Goal: Transaction & Acquisition: Obtain resource

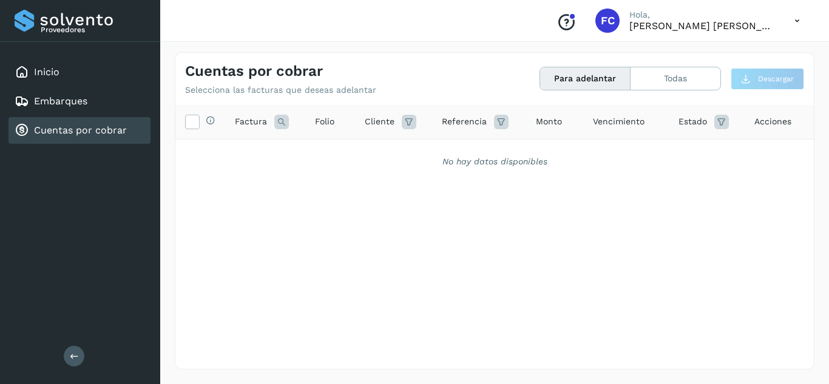
click at [61, 124] on link "Cuentas por cobrar" at bounding box center [80, 130] width 93 height 12
click at [704, 78] on button "Todas" at bounding box center [676, 78] width 90 height 22
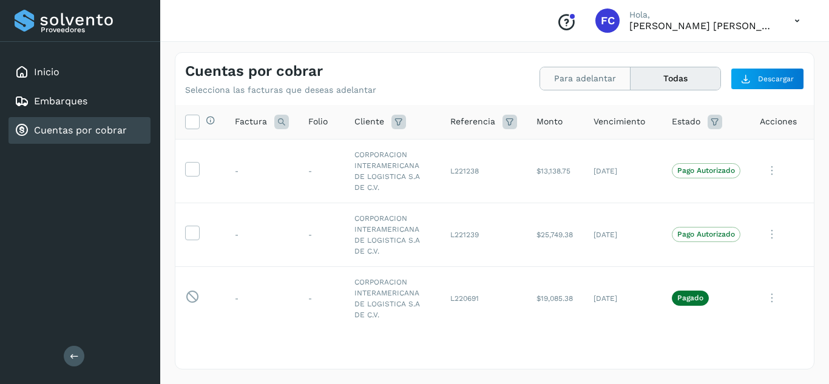
click at [543, 75] on button "Para adelantar" at bounding box center [585, 78] width 90 height 22
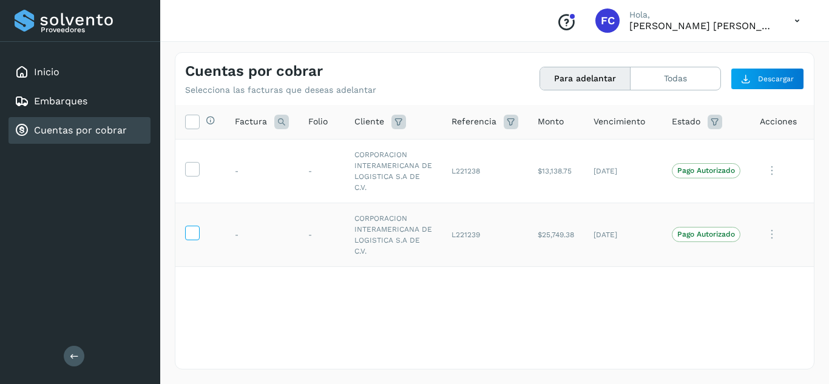
click at [195, 226] on icon at bounding box center [192, 232] width 13 height 13
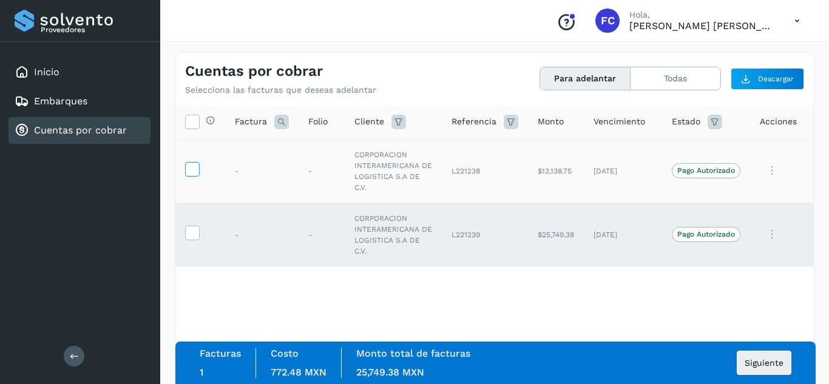
click at [191, 162] on icon at bounding box center [192, 168] width 13 height 13
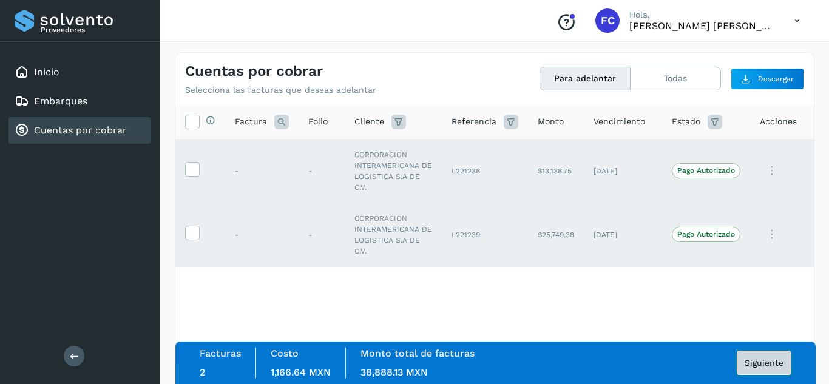
click at [751, 359] on span "Siguiente" at bounding box center [764, 363] width 39 height 8
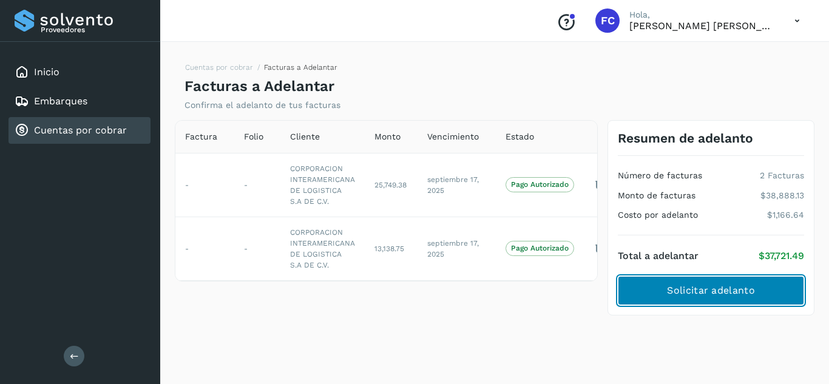
click at [678, 286] on span "Solicitar adelanto" at bounding box center [710, 290] width 87 height 13
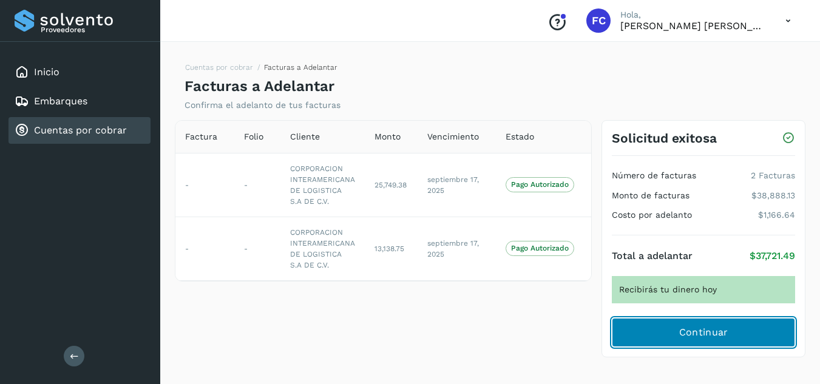
click at [686, 345] on button "Continuar" at bounding box center [703, 332] width 183 height 29
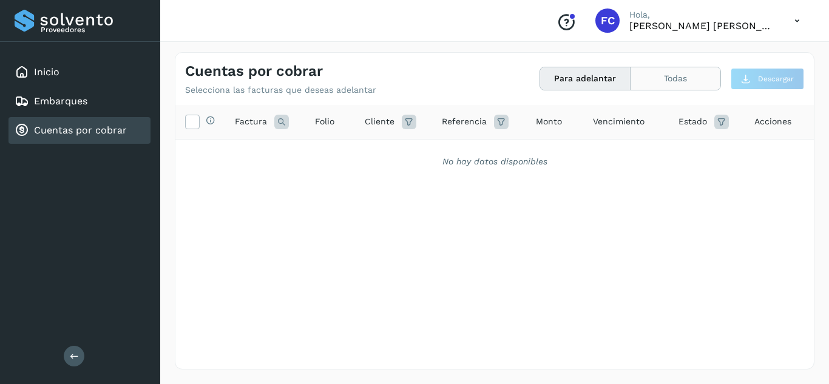
click at [680, 86] on button "Todas" at bounding box center [676, 78] width 90 height 22
